Goal: Information Seeking & Learning: Learn about a topic

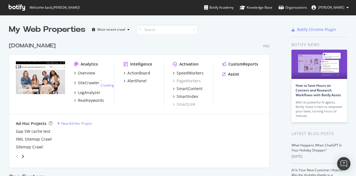
scroll to position [172, 348]
click at [91, 100] on div "RealKeywords" at bounding box center [91, 100] width 26 height 6
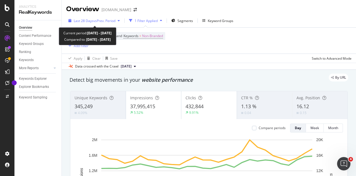
click at [107, 19] on span "vs Prev. Period" at bounding box center [105, 20] width 22 height 5
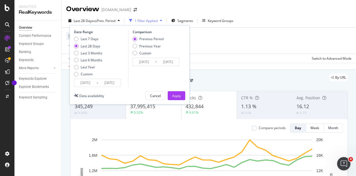
click at [89, 75] on div "Custom" at bounding box center [87, 74] width 12 height 5
click at [87, 82] on input "[DATE]" at bounding box center [85, 83] width 22 height 8
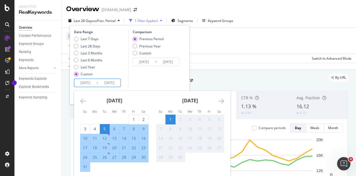
click at [81, 101] on icon "Move backward to switch to the previous month." at bounding box center [83, 100] width 6 height 7
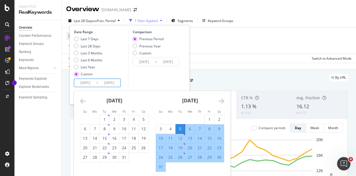
click at [81, 101] on icon "Move backward to switch to the previous month." at bounding box center [83, 100] width 6 height 7
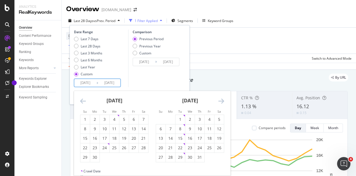
click at [81, 101] on icon "Move backward to switch to the previous month." at bounding box center [83, 100] width 6 height 7
click at [83, 101] on icon "Move backward to switch to the previous month." at bounding box center [83, 100] width 6 height 7
click at [84, 101] on icon "Move backward to switch to the previous month." at bounding box center [83, 100] width 6 height 7
click at [88, 129] on div "2" at bounding box center [84, 129] width 9 height 6
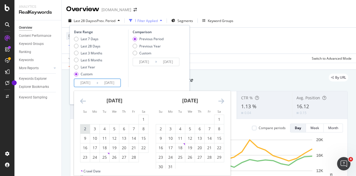
type input "[DATE]"
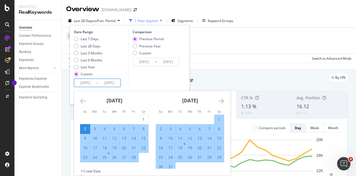
click at [222, 100] on icon "Move forward to switch to the next month." at bounding box center [222, 100] width 6 height 7
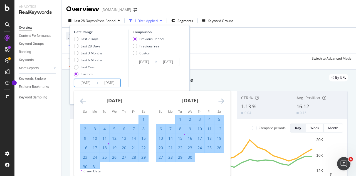
click at [223, 102] on icon "Move forward to switch to the next month." at bounding box center [222, 100] width 6 height 7
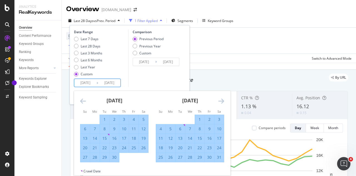
click at [218, 120] on div "3" at bounding box center [219, 119] width 9 height 6
type input "[DATE]"
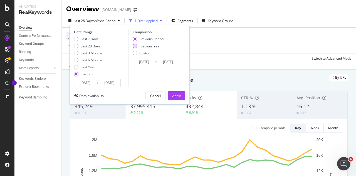
click at [154, 46] on div "Previous Year" at bounding box center [149, 46] width 21 height 5
type input "[DATE]"
click at [175, 95] on div "Apply" at bounding box center [176, 95] width 9 height 5
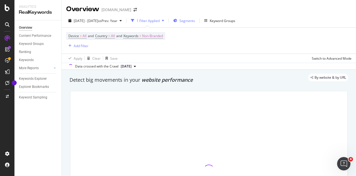
click at [194, 21] on span "Segments" at bounding box center [188, 20] width 16 height 5
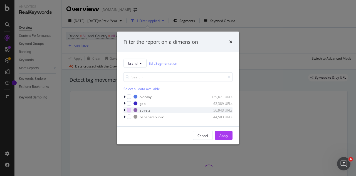
click at [129, 109] on div "modal" at bounding box center [129, 110] width 4 height 4
click at [222, 136] on div "Apply" at bounding box center [224, 135] width 9 height 5
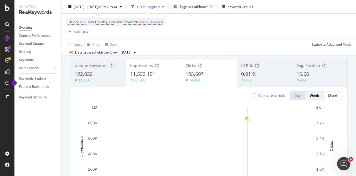
scroll to position [28, 0]
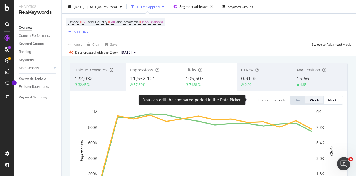
drag, startPoint x: 251, startPoint y: 99, endPoint x: 314, endPoint y: 102, distance: 62.7
click at [253, 99] on div "Compare periods" at bounding box center [269, 99] width 34 height 5
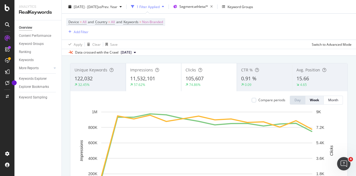
click at [184, 73] on div "Clicks 105,607 74.86%" at bounding box center [209, 77] width 55 height 25
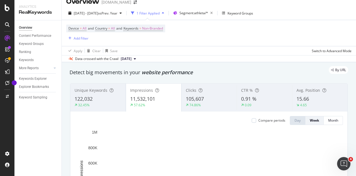
scroll to position [0, 0]
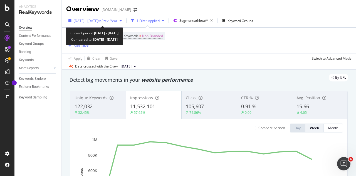
click at [98, 20] on span "[DATE] - [DATE]" at bounding box center [86, 20] width 25 height 5
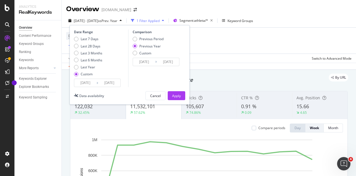
click at [107, 82] on input "[DATE]" at bounding box center [109, 83] width 22 height 8
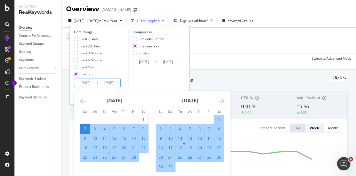
click at [220, 103] on icon "Move forward to switch to the next month." at bounding box center [222, 100] width 6 height 7
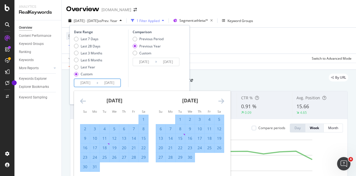
click at [220, 103] on icon "Move forward to switch to the next month." at bounding box center [222, 100] width 6 height 7
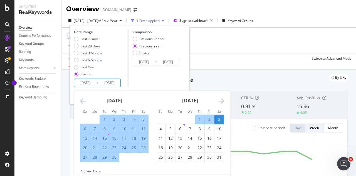
click at [220, 103] on icon "Move forward to switch to the next month." at bounding box center [222, 100] width 6 height 7
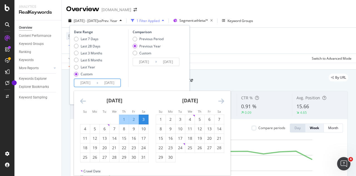
click at [220, 103] on icon "Move forward to switch to the next month." at bounding box center [222, 100] width 6 height 7
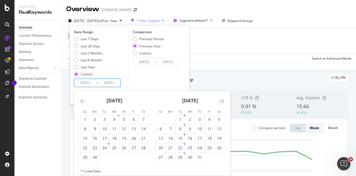
click at [220, 103] on icon "Move forward to switch to the next month." at bounding box center [222, 100] width 6 height 7
click at [220, 148] on div "23" at bounding box center [219, 148] width 9 height 6
type input "[DATE]"
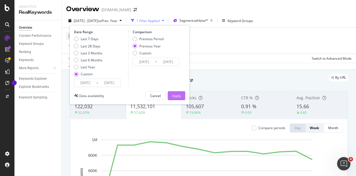
click at [178, 95] on div "Apply" at bounding box center [176, 95] width 9 height 5
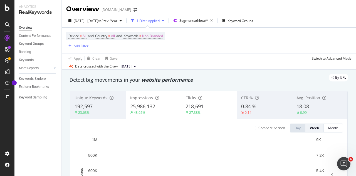
scroll to position [28, 0]
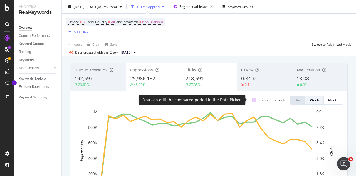
click at [252, 99] on div at bounding box center [254, 100] width 4 height 4
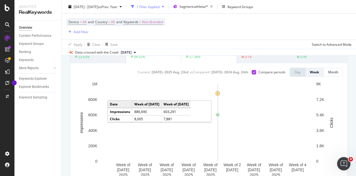
scroll to position [0, 0]
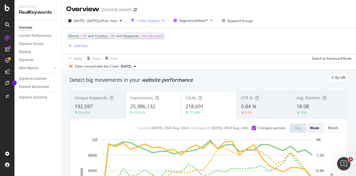
click at [219, 100] on div "Clicks" at bounding box center [209, 98] width 47 height 6
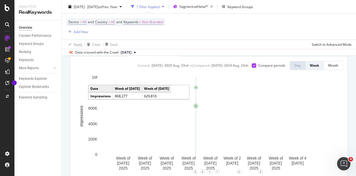
scroll to position [56, 0]
